Goal: Navigation & Orientation: Understand site structure

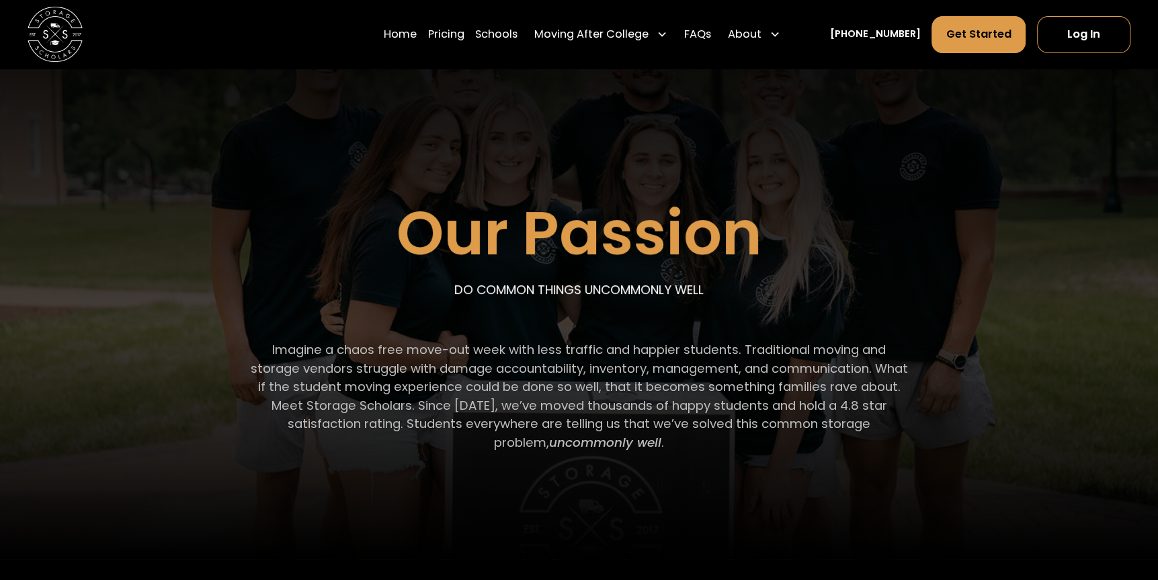
scroll to position [134, 0]
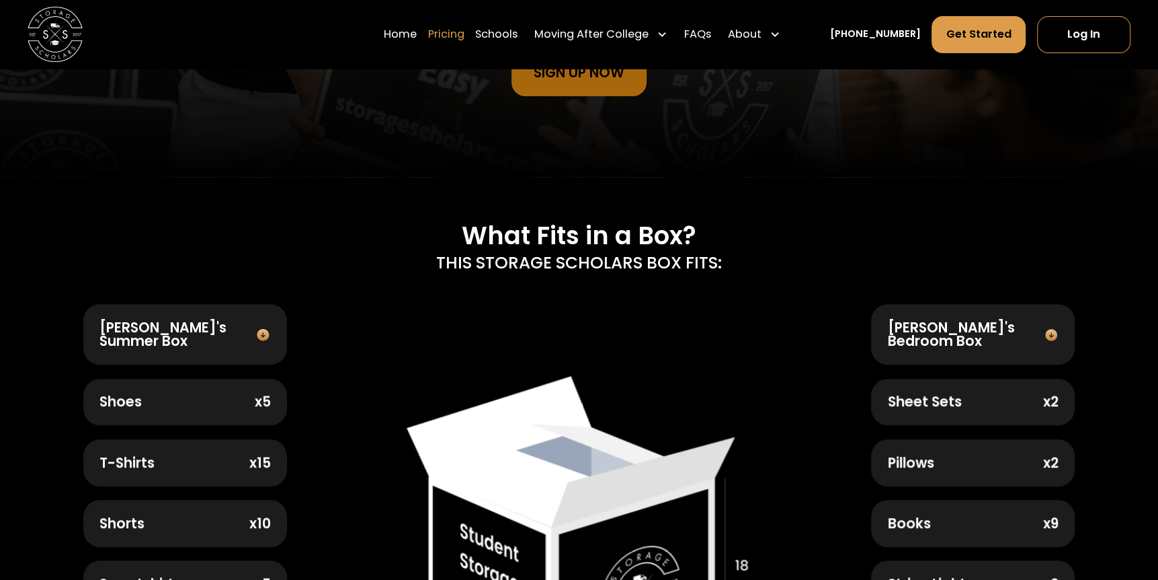
scroll to position [134, 0]
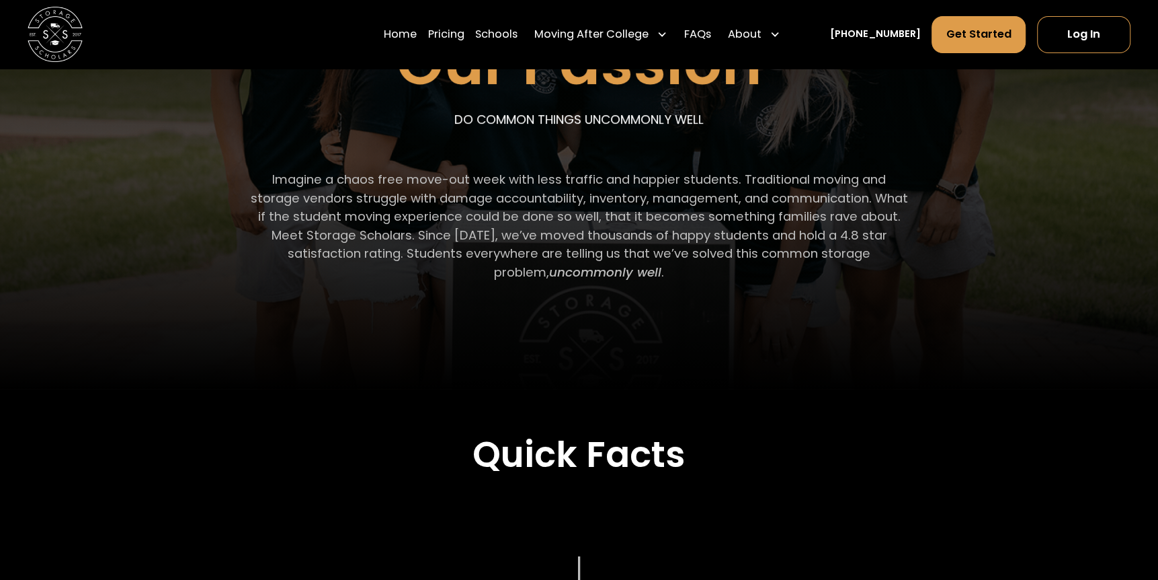
scroll to position [269, 0]
